Goal: Transaction & Acquisition: Purchase product/service

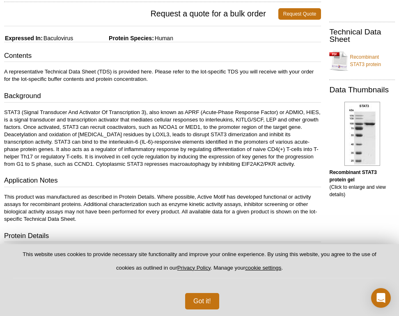
scroll to position [10, 0]
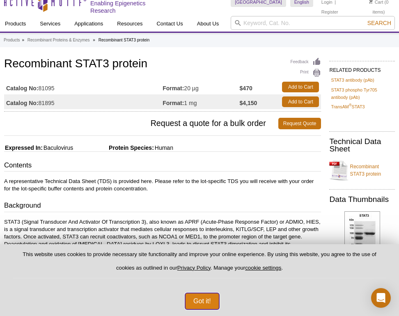
click at [202, 301] on button "Got it!" at bounding box center [202, 301] width 34 height 16
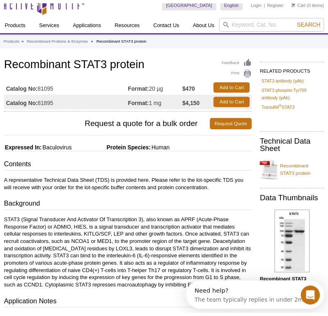
scroll to position [0, 0]
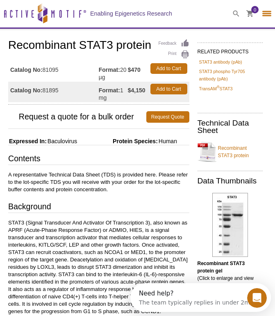
select select "[GEOGRAPHIC_DATA]"
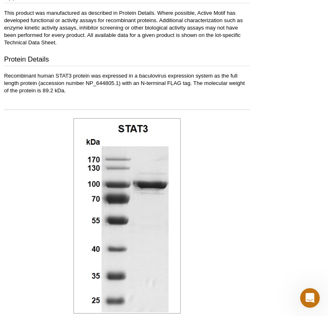
scroll to position [2, 0]
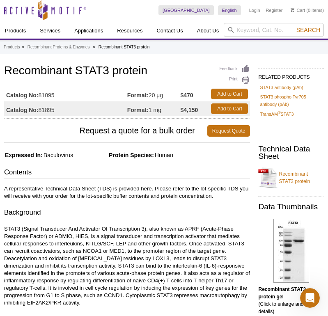
drag, startPoint x: 152, startPoint y: 94, endPoint x: 166, endPoint y: 96, distance: 14.0
click at [166, 96] on td "Format: 20 µg" at bounding box center [153, 94] width 53 height 15
drag, startPoint x: 167, startPoint y: 95, endPoint x: 151, endPoint y: 92, distance: 15.9
click at [151, 92] on td "Format: 20 µg" at bounding box center [153, 94] width 53 height 15
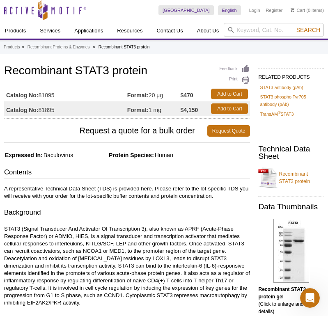
click at [152, 92] on td "Format: 20 µg" at bounding box center [153, 94] width 53 height 15
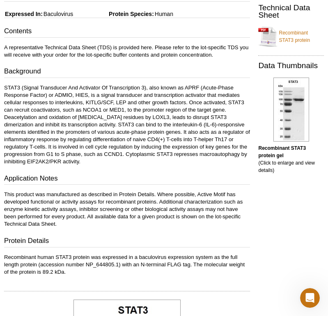
scroll to position [0, 0]
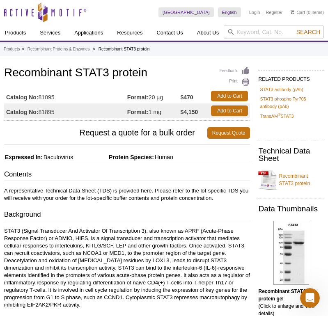
drag, startPoint x: 151, startPoint y: 96, endPoint x: 166, endPoint y: 99, distance: 15.2
click at [166, 99] on td "Format: 20 µg" at bounding box center [153, 96] width 53 height 15
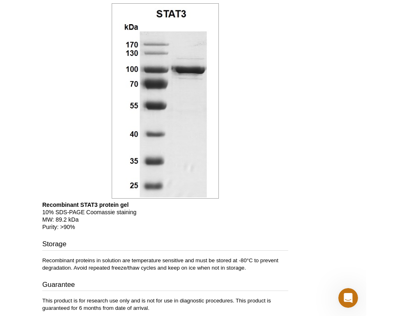
scroll to position [402, 0]
